Goal: Transaction & Acquisition: Obtain resource

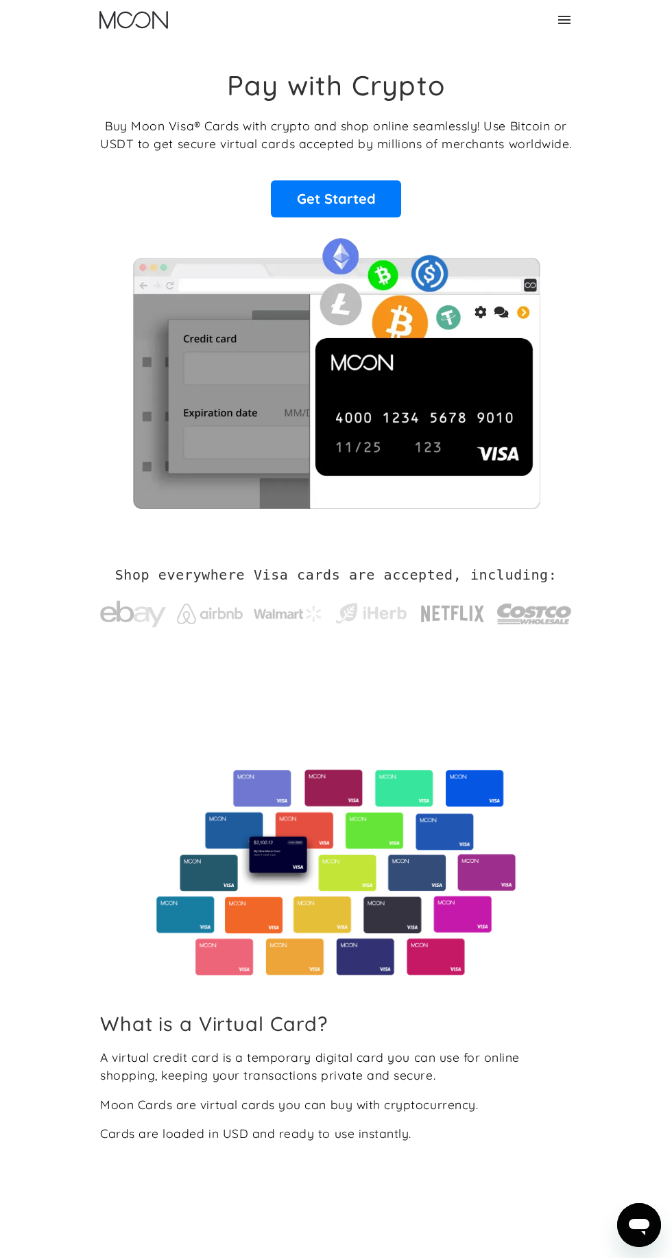
click at [573, 29] on div "Home About About Moon Careers Founder's Letter For Business Business Moon APIs …" at bounding box center [336, 20] width 494 height 40
click at [567, 35] on div "Home About About Moon Careers Founder's Letter For Business Business Moon APIs …" at bounding box center [336, 20] width 494 height 40
click at [568, 13] on icon at bounding box center [564, 20] width 16 height 16
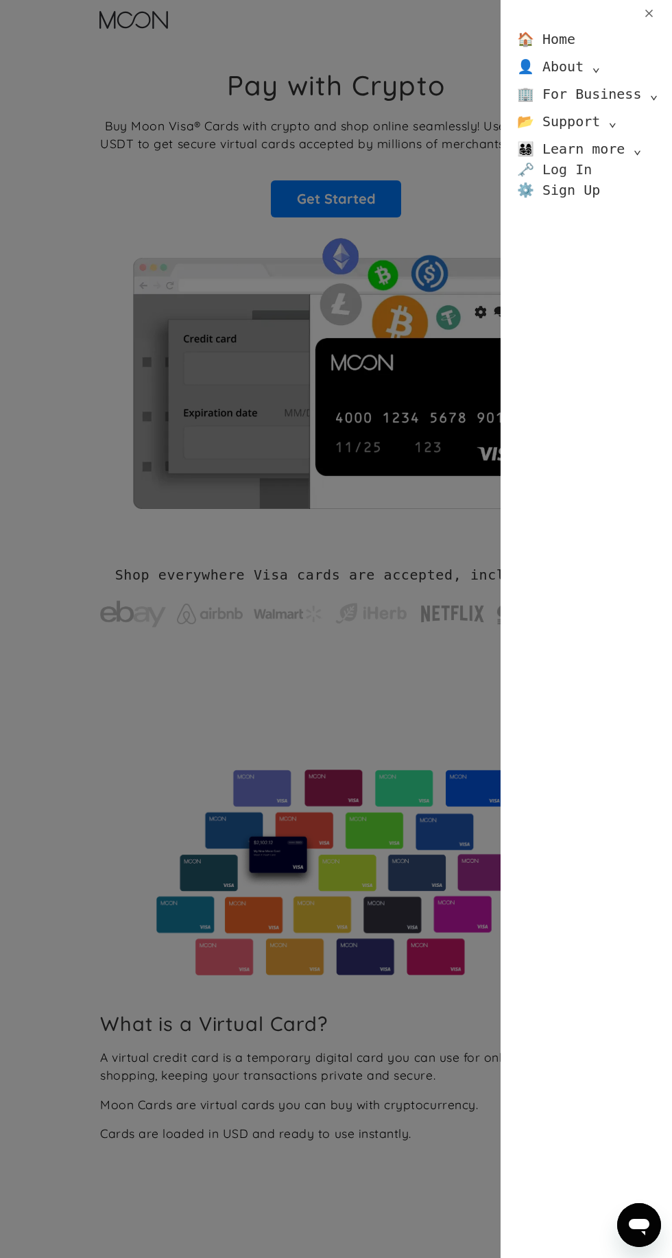
click at [562, 175] on link "🗝️ Log In" at bounding box center [554, 169] width 75 height 21
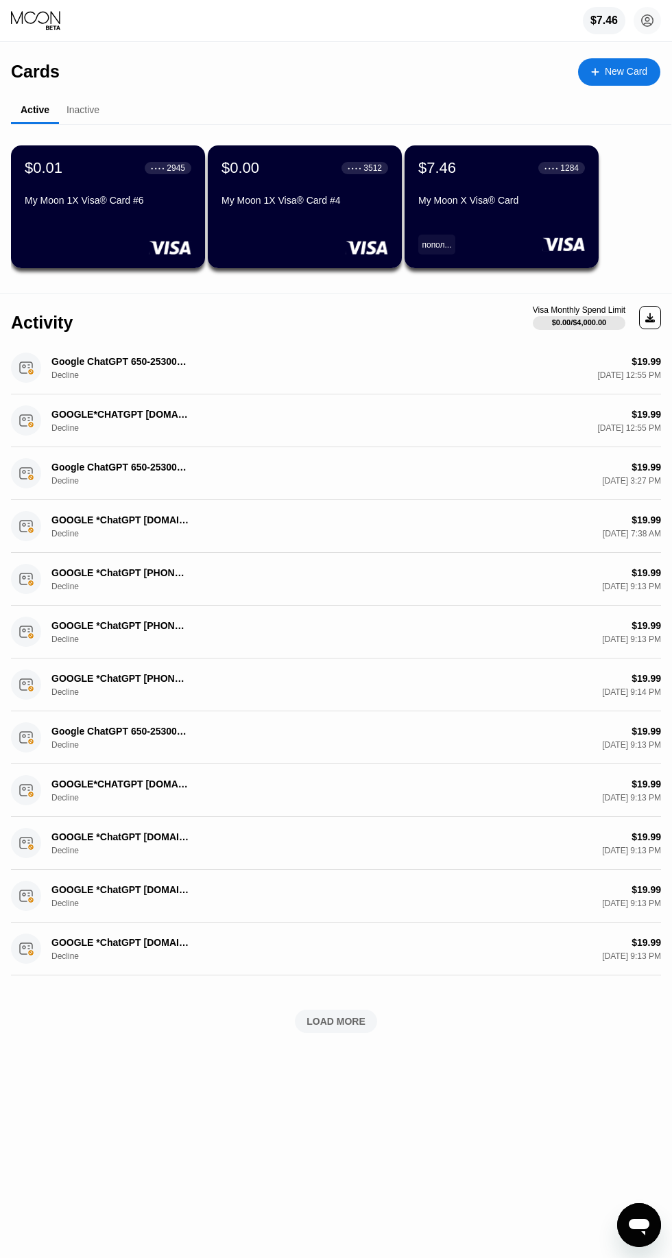
click at [506, 207] on div "My Moon X Visa® Card" at bounding box center [501, 203] width 167 height 16
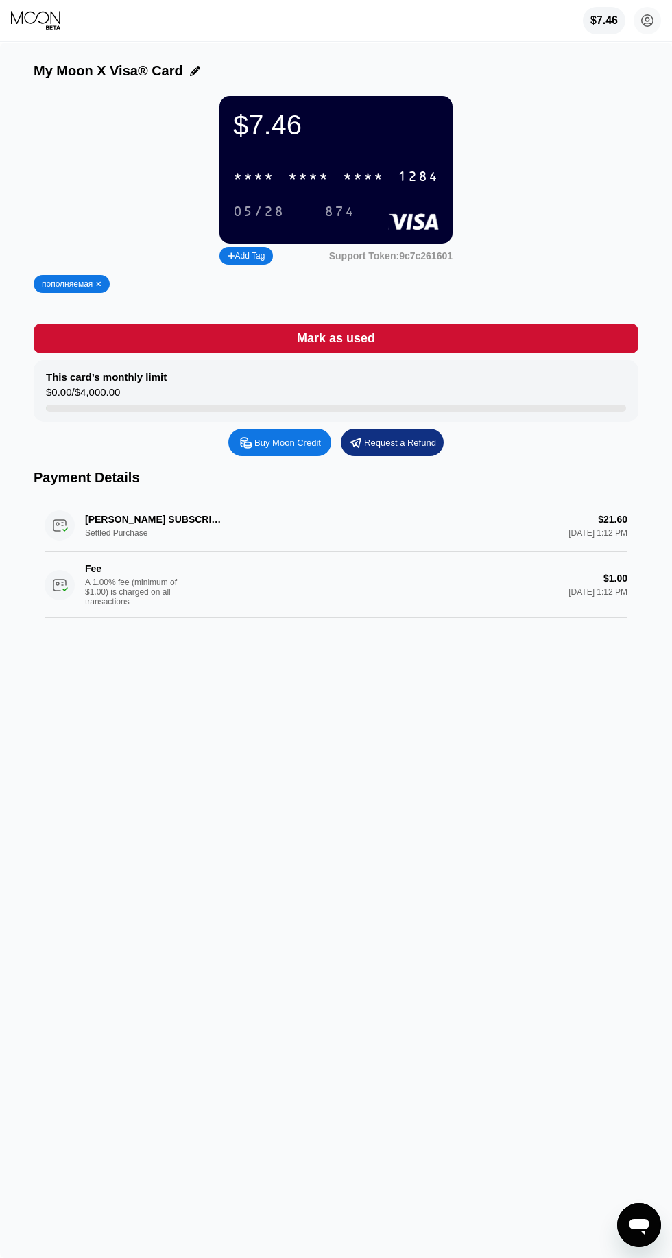
click at [298, 444] on div "Buy Moon Credit" at bounding box center [287, 443] width 67 height 12
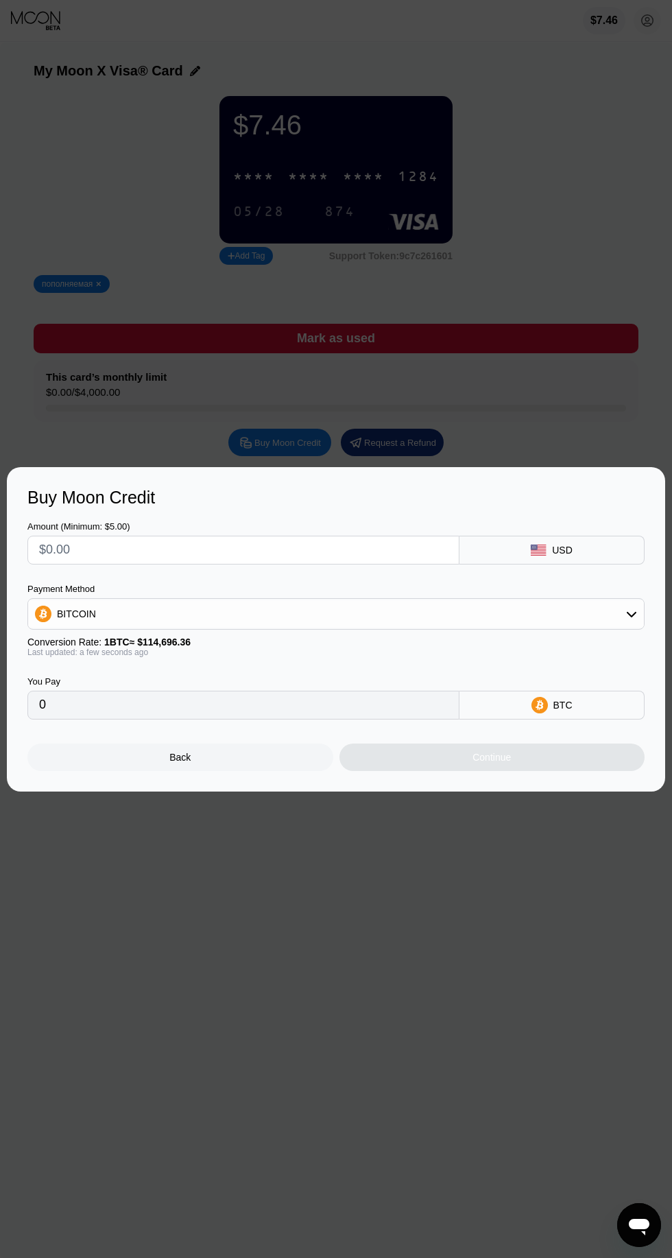
click at [562, 620] on div "BITCOIN" at bounding box center [336, 613] width 616 height 27
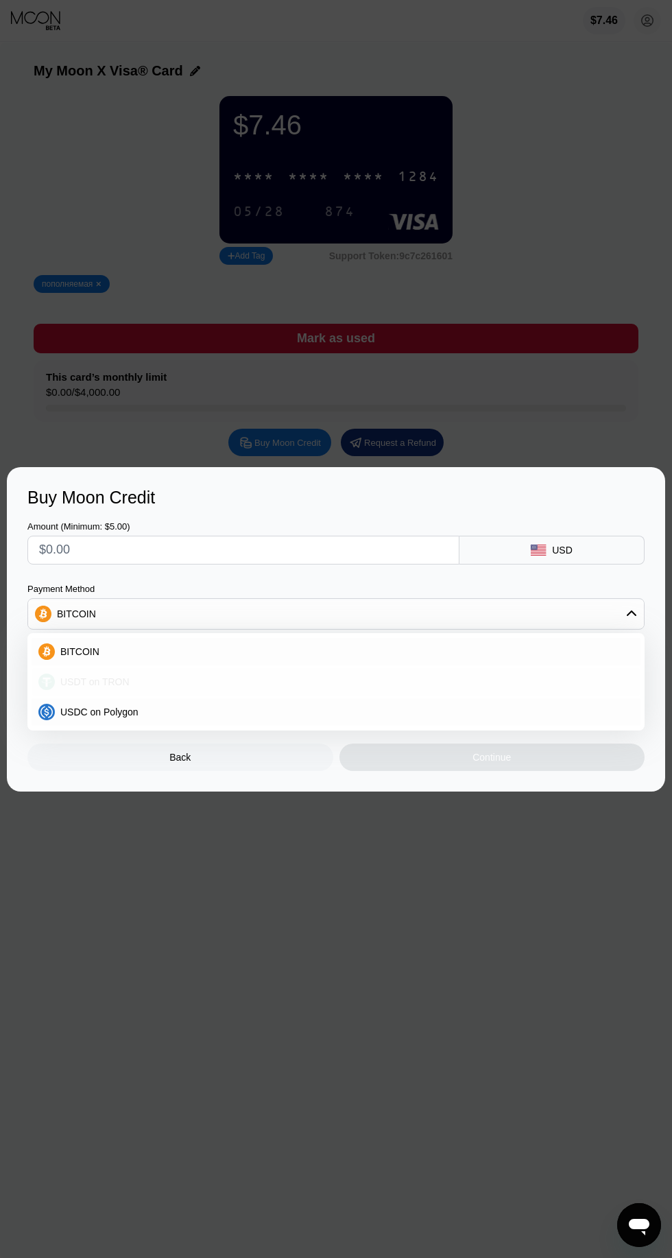
click at [182, 684] on div "USDT on TRON" at bounding box center [344, 681] width 579 height 11
type input "0.00"
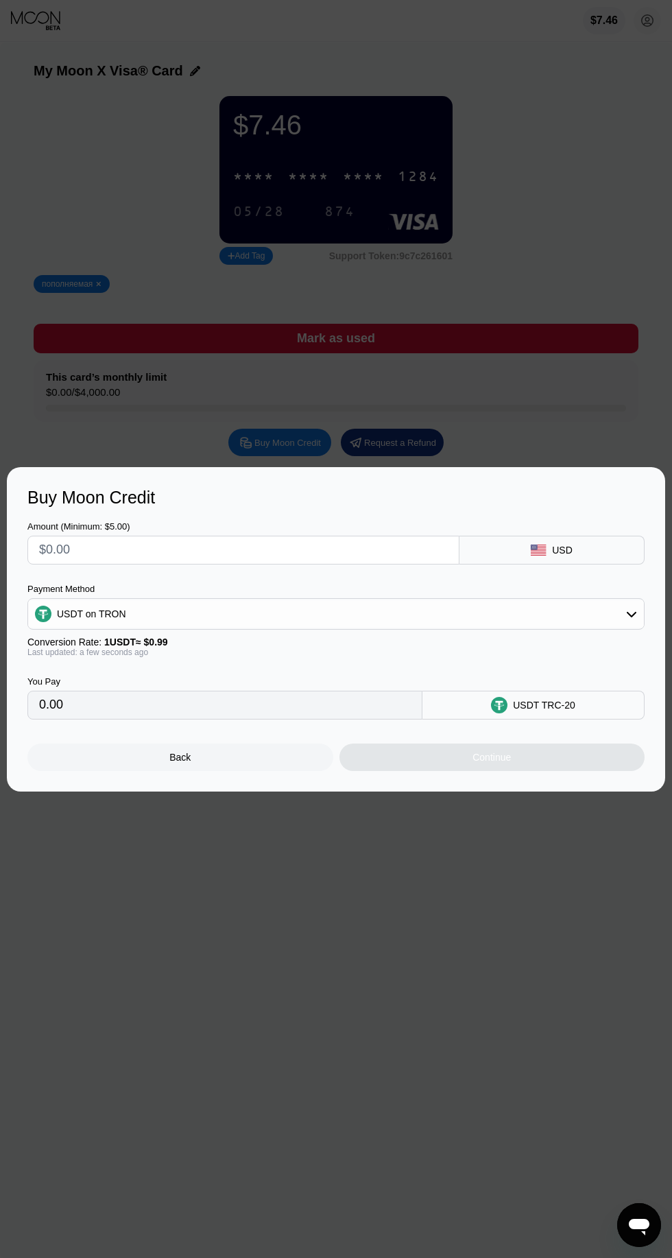
click at [283, 552] on input "text" at bounding box center [243, 549] width 409 height 27
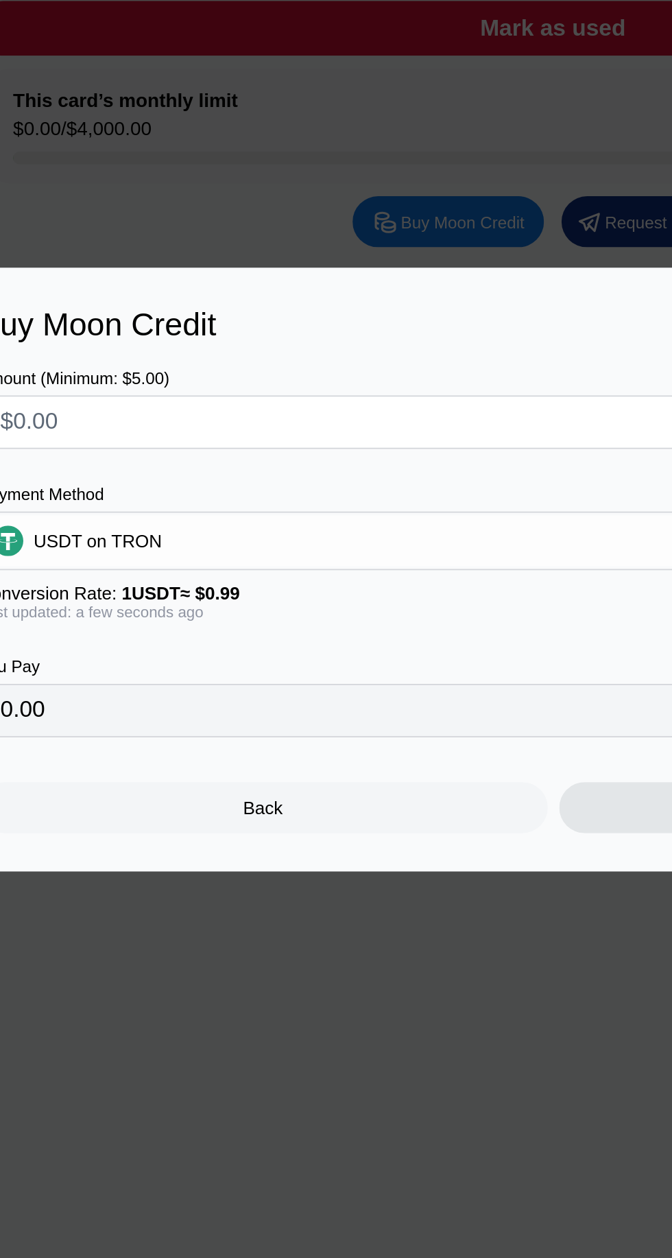
type input "$5"
type input "5.05"
click at [377, 763] on div "Continue" at bounding box center [493, 757] width 306 height 27
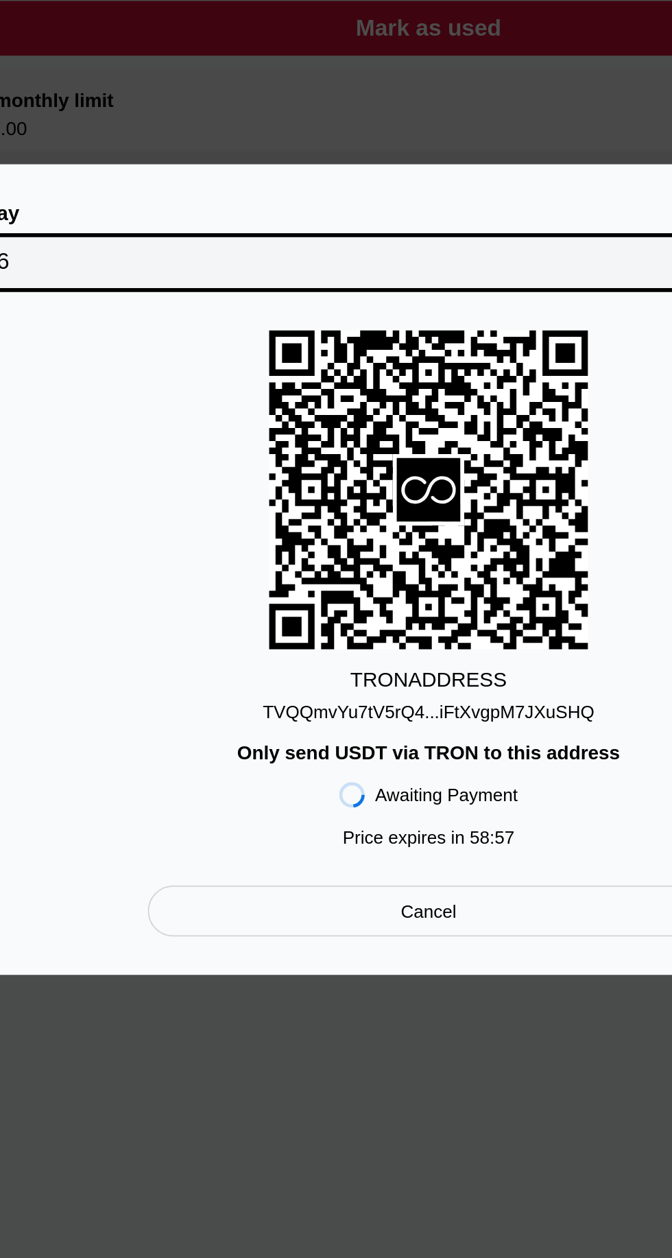
click at [390, 702] on div "TVQQmvYu7tV5rQ4...iFtXvgpM7JXuSHQ" at bounding box center [336, 705] width 178 height 11
click at [286, 711] on div "TVQQmvYu7tV5rQ4...iFtXvgpM7JXuSHQ" at bounding box center [336, 705] width 178 height 11
click at [289, 707] on div "TVQQmvYu7tV5rQ4...iFtXvgpM7JXuSHQ" at bounding box center [336, 705] width 178 height 11
click at [284, 711] on div "TVQQmvYu7tV5rQ4...iFtXvgpM7JXuSHQ" at bounding box center [336, 705] width 178 height 11
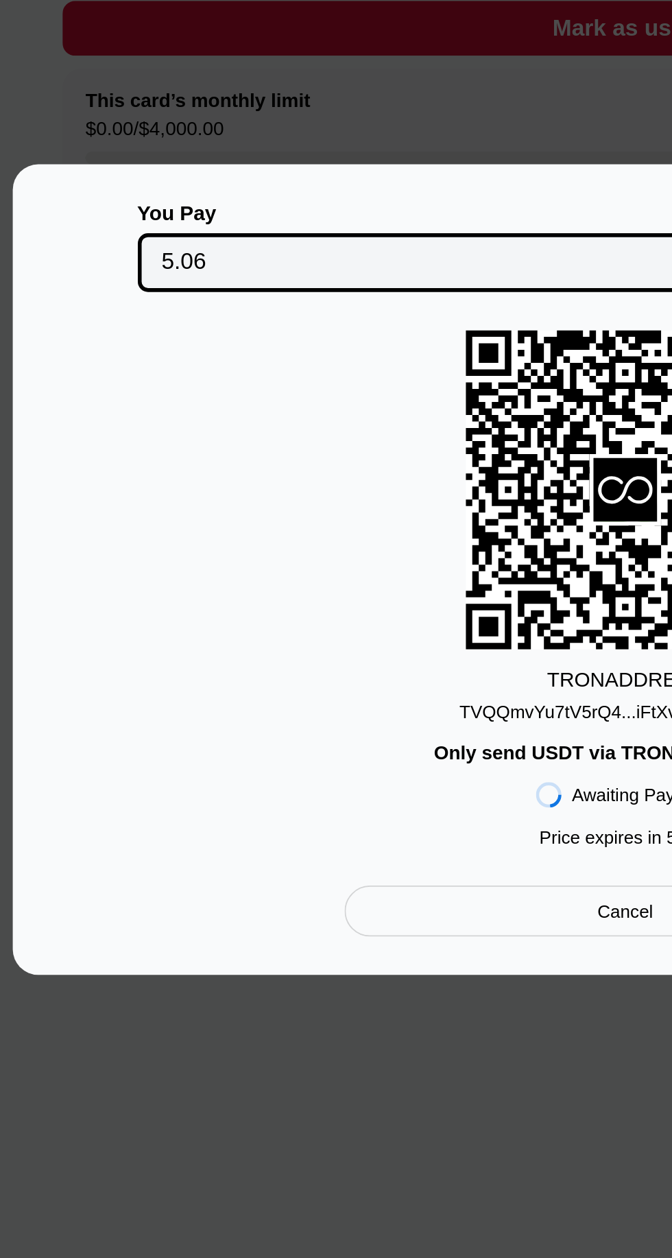
click at [305, 711] on div "TVQQmvYu7tV5rQ4...iFtXvgpM7JXuSHQ" at bounding box center [336, 705] width 178 height 11
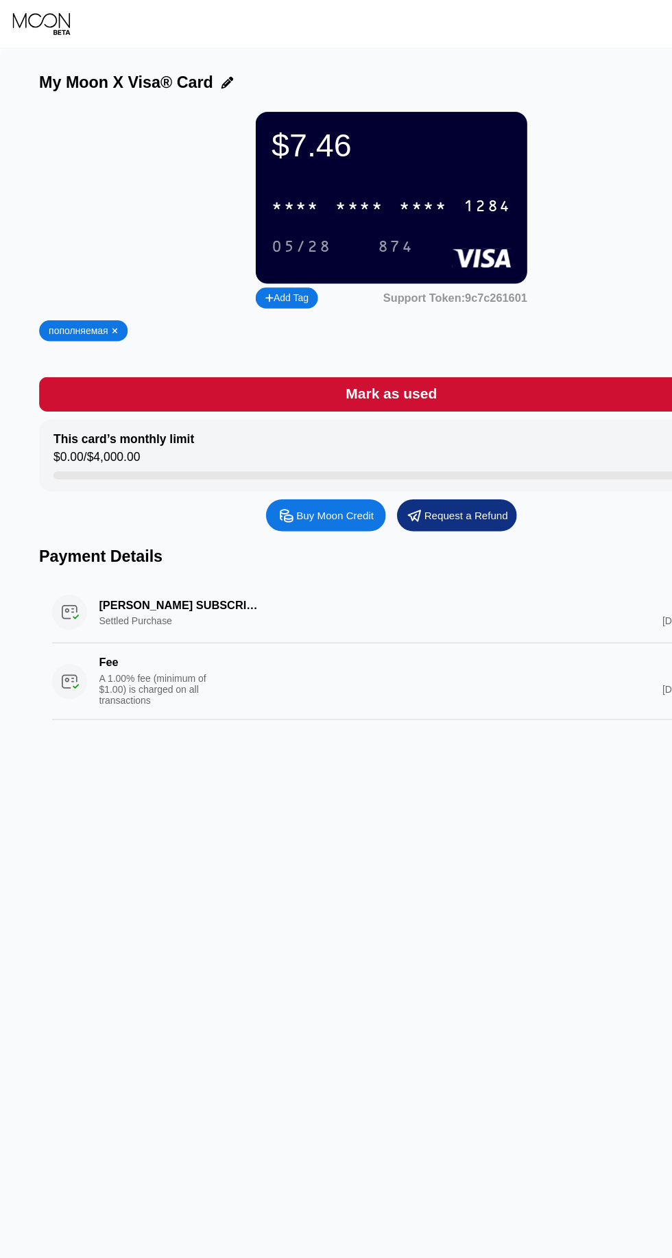
click at [287, 449] on div "Buy Moon Credit" at bounding box center [287, 443] width 67 height 12
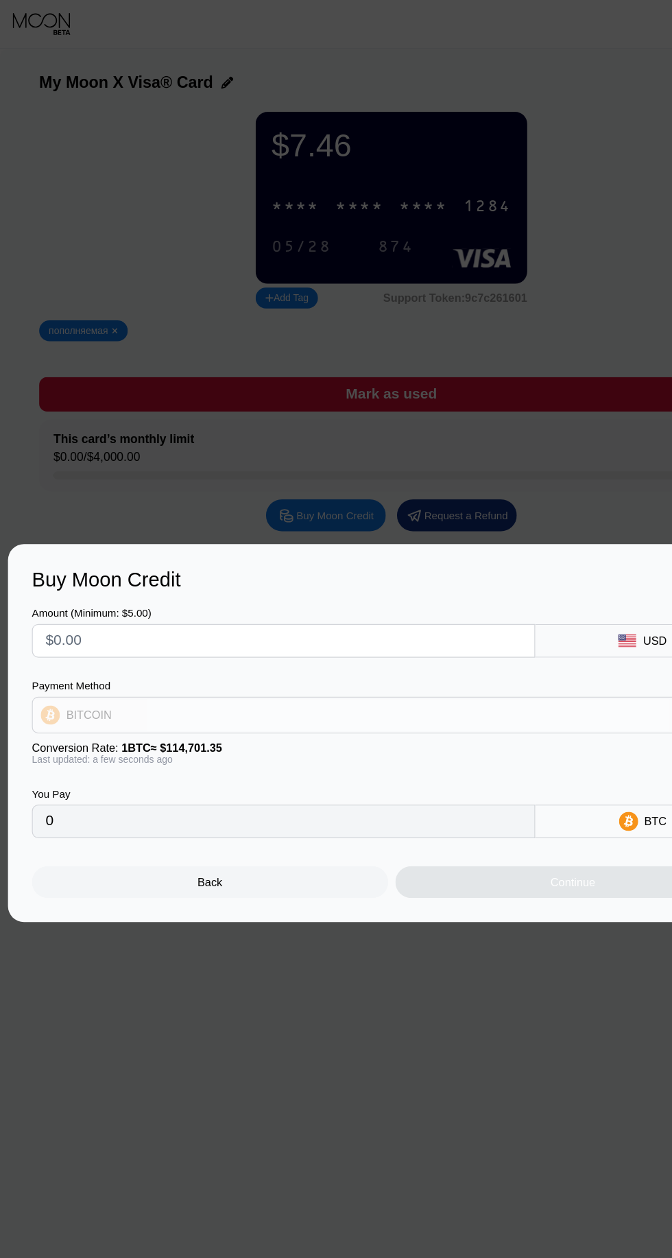
click at [473, 623] on div "BITCOIN" at bounding box center [336, 613] width 616 height 27
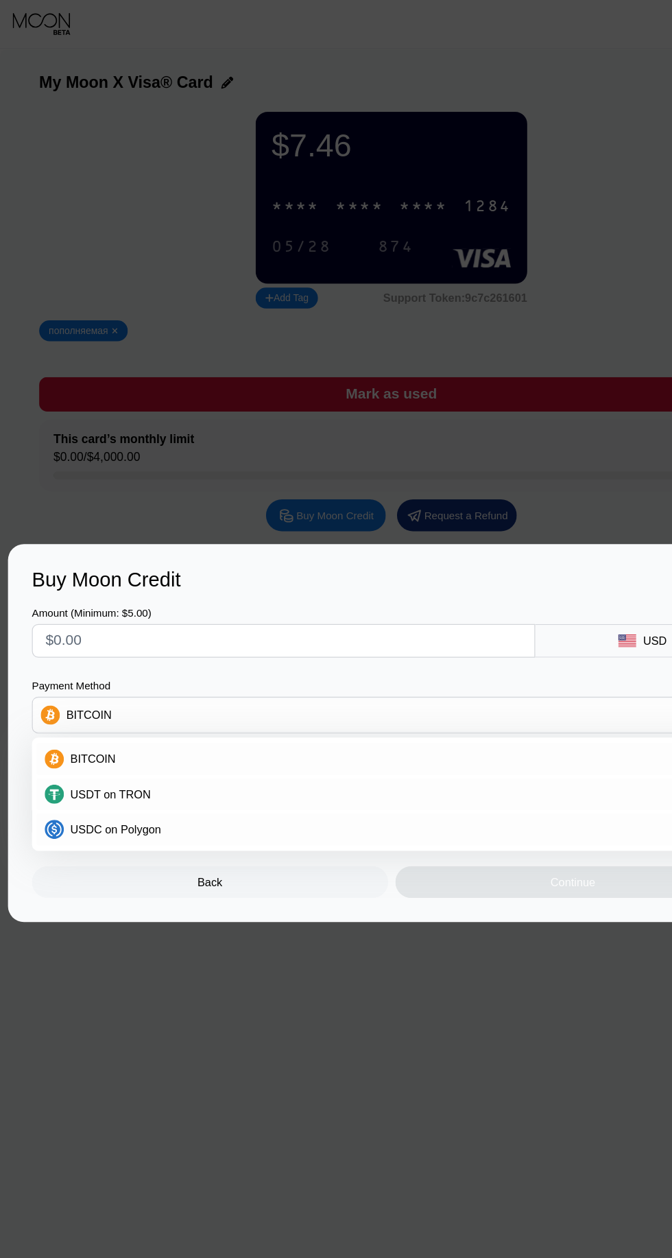
click at [171, 687] on div "USDT on TRON" at bounding box center [344, 681] width 579 height 11
type input "0.00"
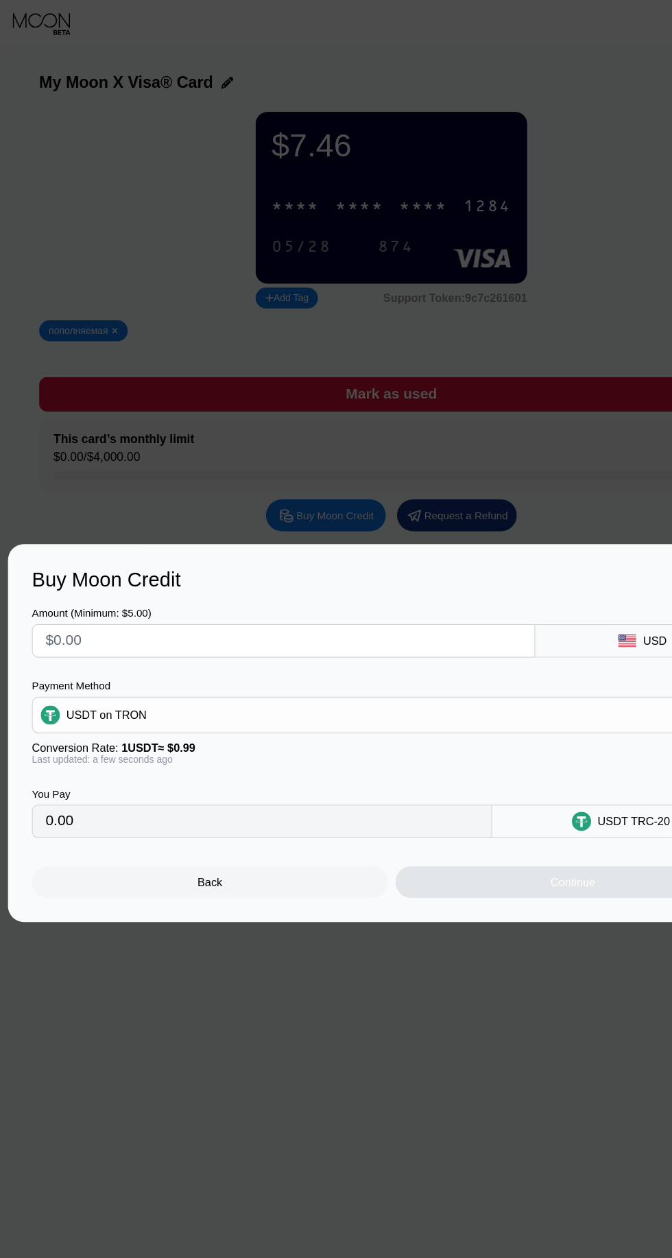
click at [256, 547] on input "text" at bounding box center [243, 549] width 409 height 27
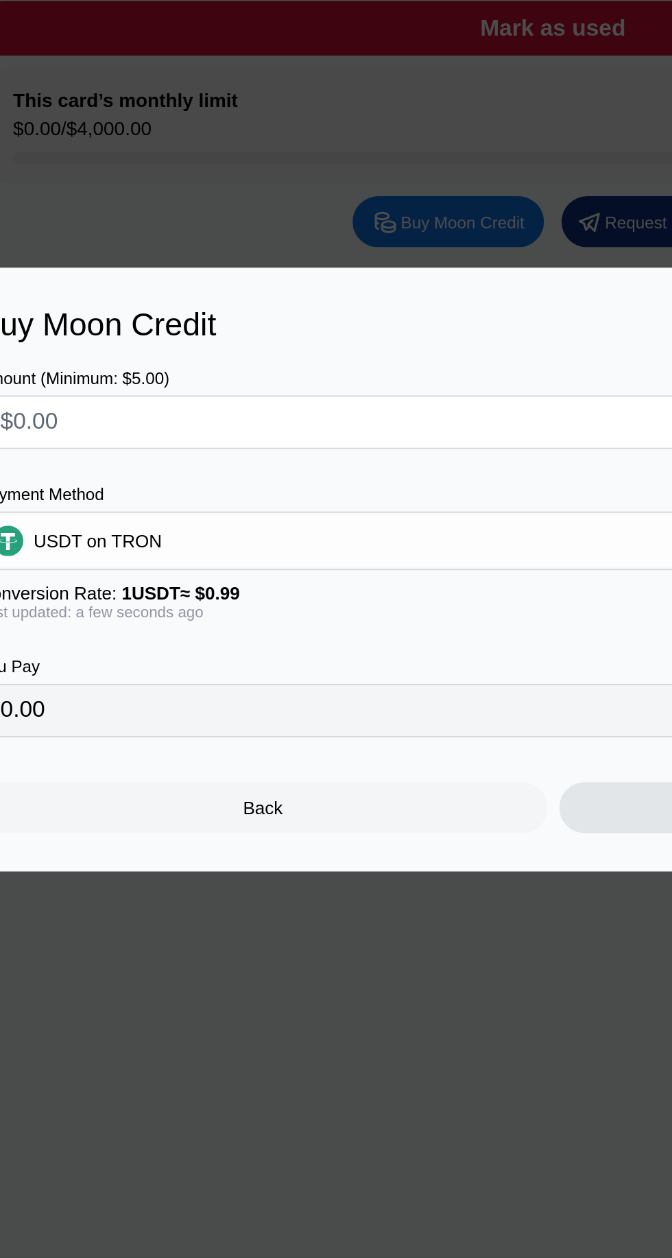
type input "$5"
type input "5.05"
click at [371, 760] on div "Continue" at bounding box center [493, 757] width 306 height 27
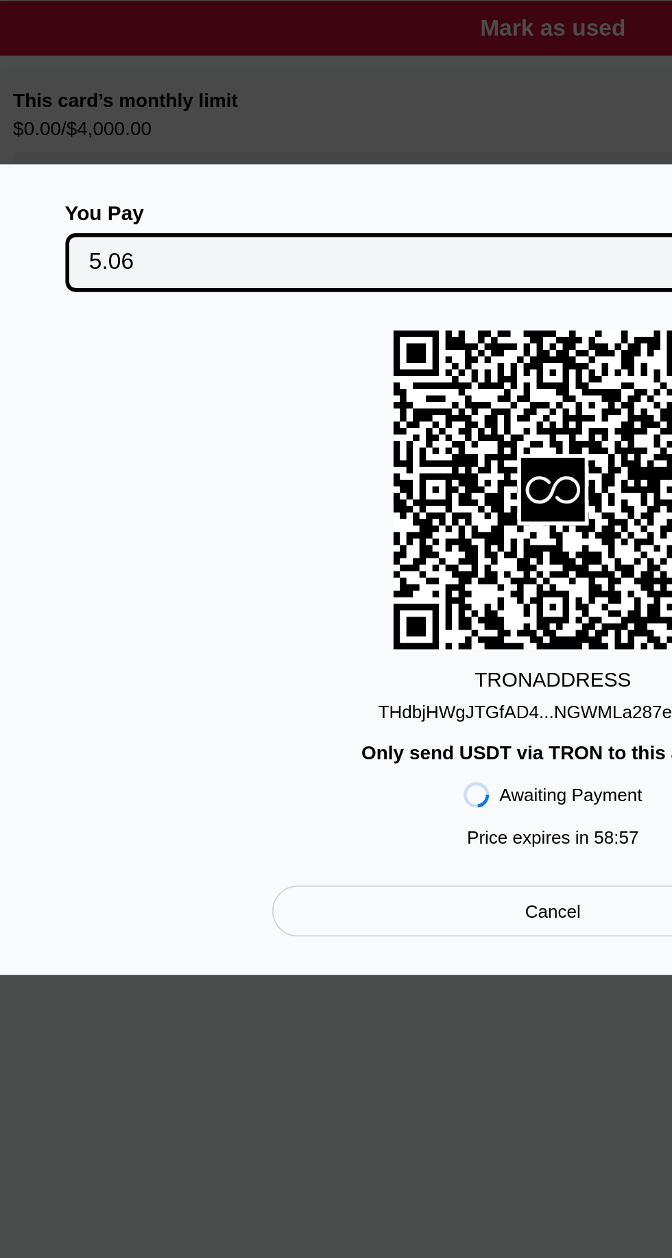
click at [325, 703] on div "THdbjHWgJTGfAD4...NGWMLa287eEucMd" at bounding box center [336, 705] width 188 height 11
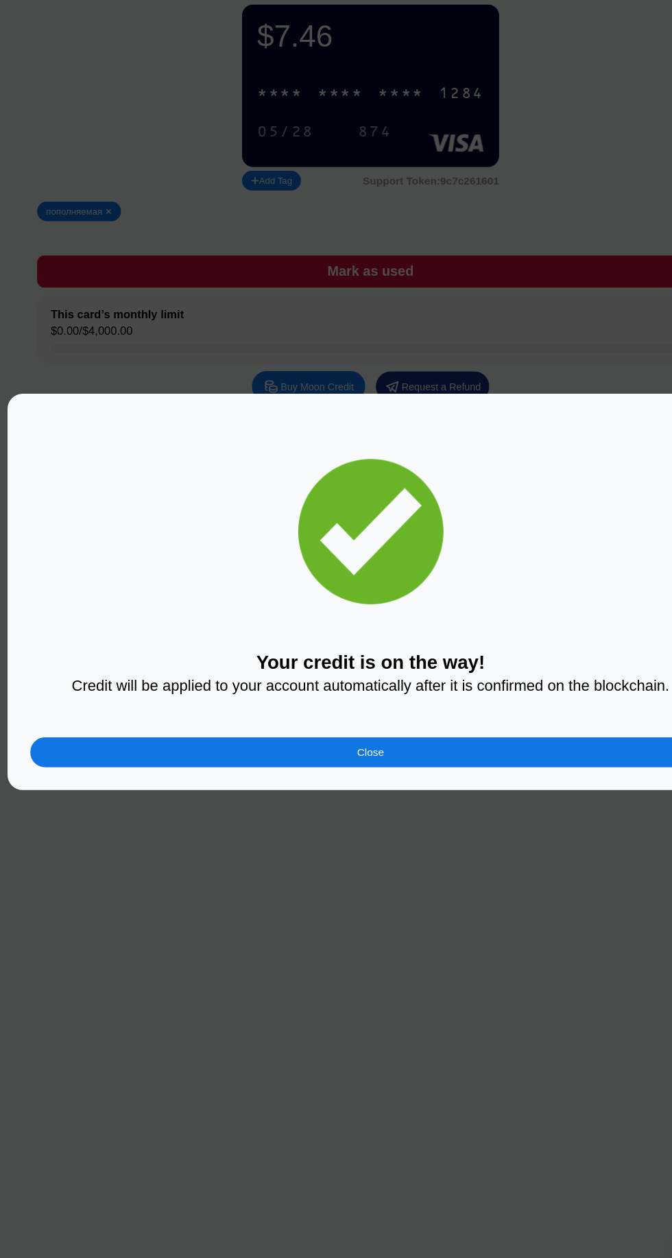
click at [176, 783] on div "Close" at bounding box center [335, 774] width 617 height 27
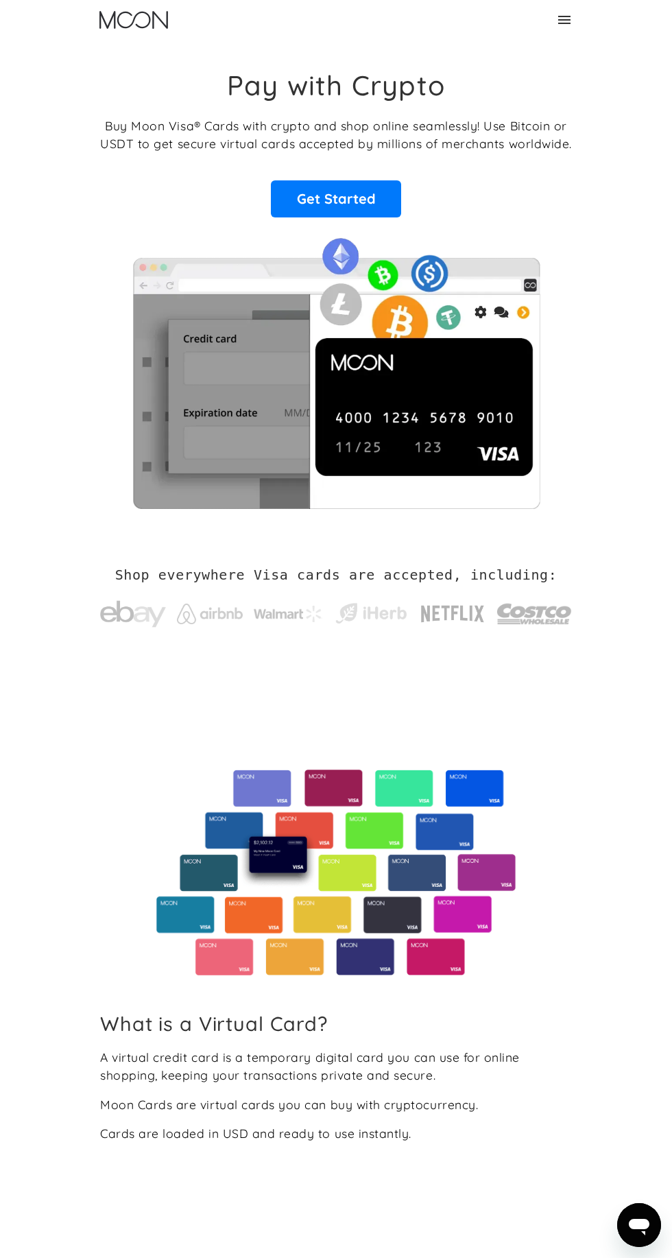
click at [566, 45] on div "Pay with Crypto Buy Moon Visa® Cards with crypto and shop online seamlessly! Us…" at bounding box center [336, 289] width 472 height 498
click at [566, 21] on icon at bounding box center [564, 20] width 16 height 16
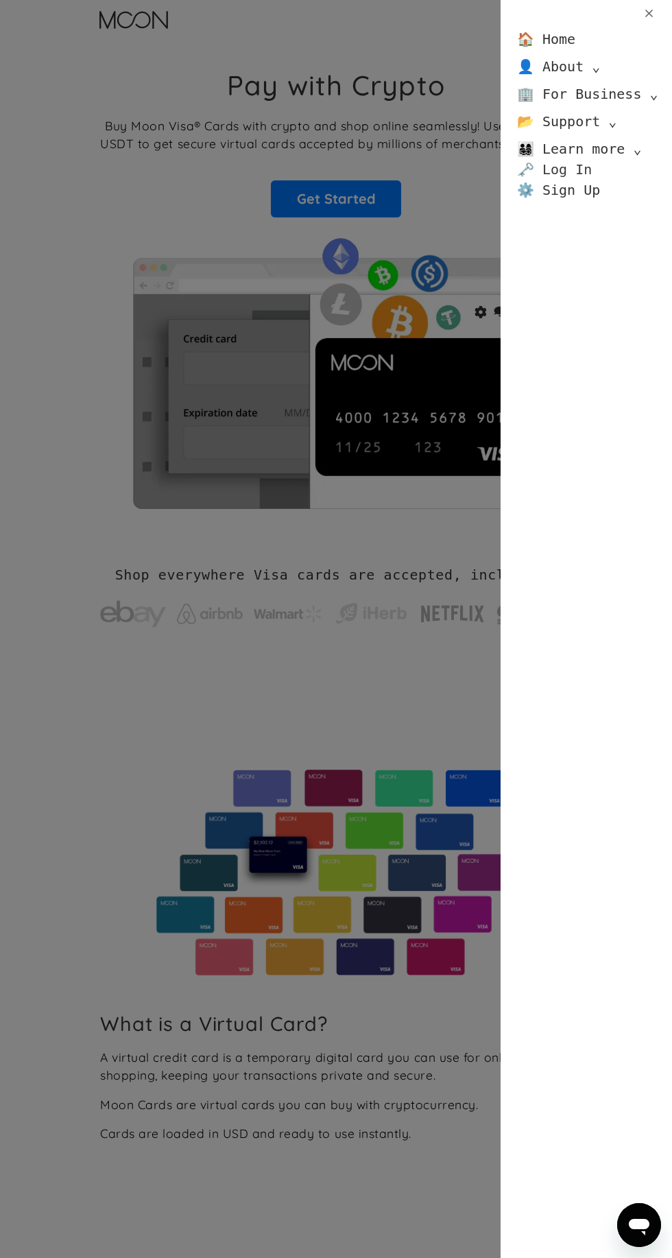
click at [578, 169] on link "🗝️ Log In" at bounding box center [554, 169] width 75 height 21
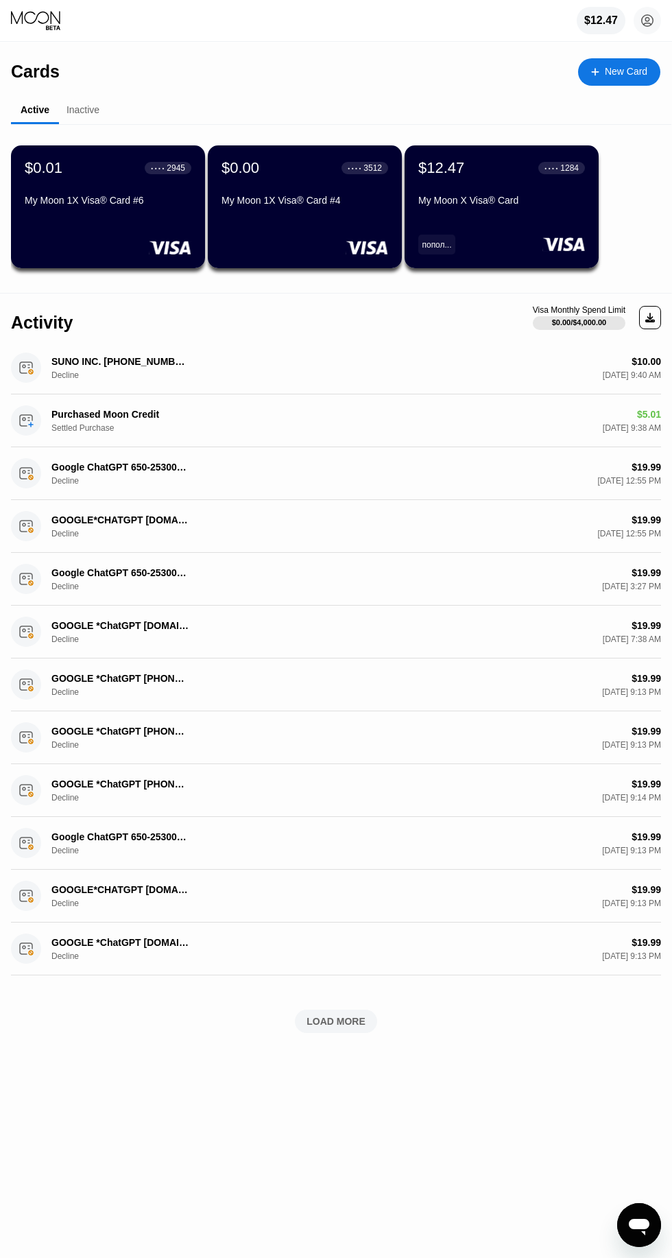
click at [514, 223] on div "$12.47 ● ● ● ● 1284 My Moon X Visa® Card попол..." at bounding box center [502, 206] width 194 height 123
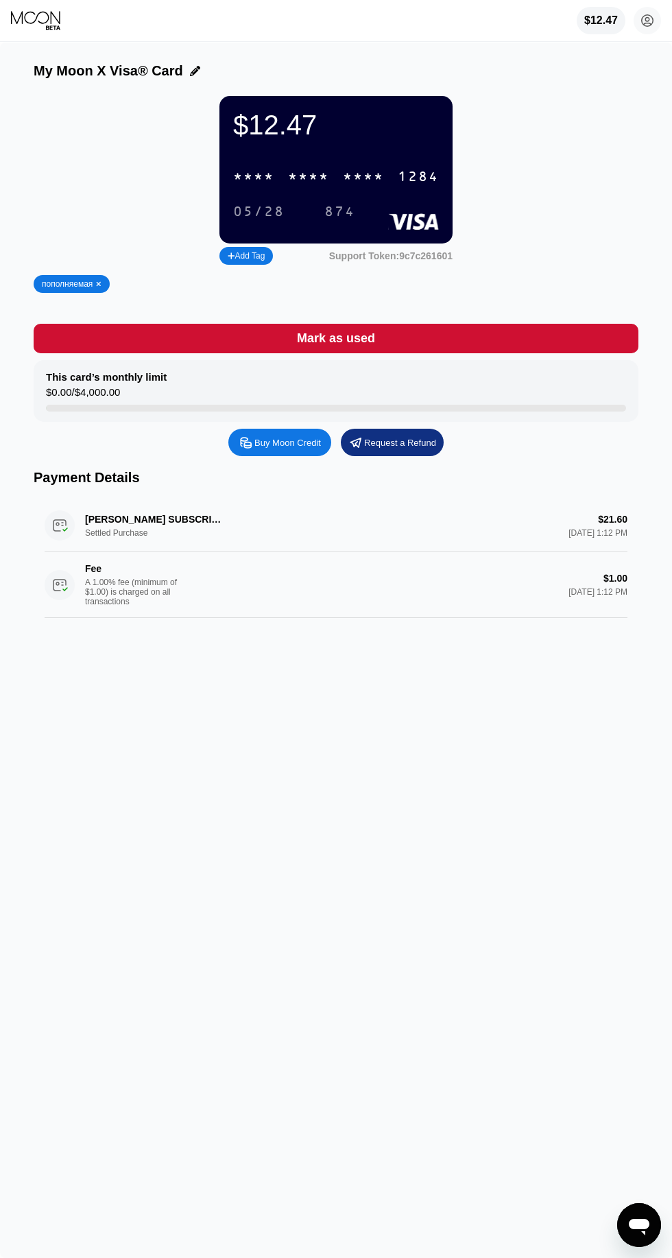
click at [377, 182] on div "* * * *" at bounding box center [363, 177] width 41 height 16
